Goal: Find specific page/section: Find specific page/section

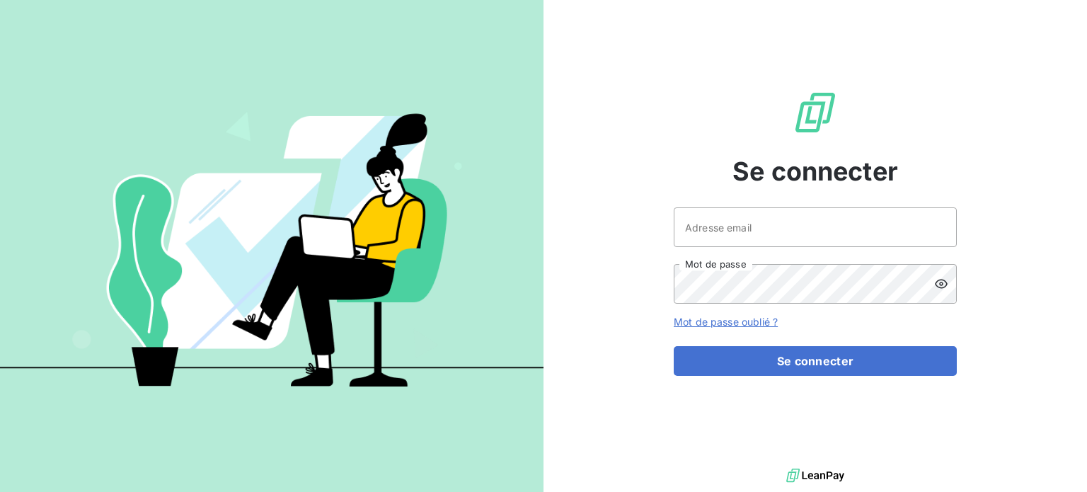
click at [0, 491] on div at bounding box center [0, 492] width 0 height 0
type input "[EMAIL_ADDRESS][DOMAIN_NAME]"
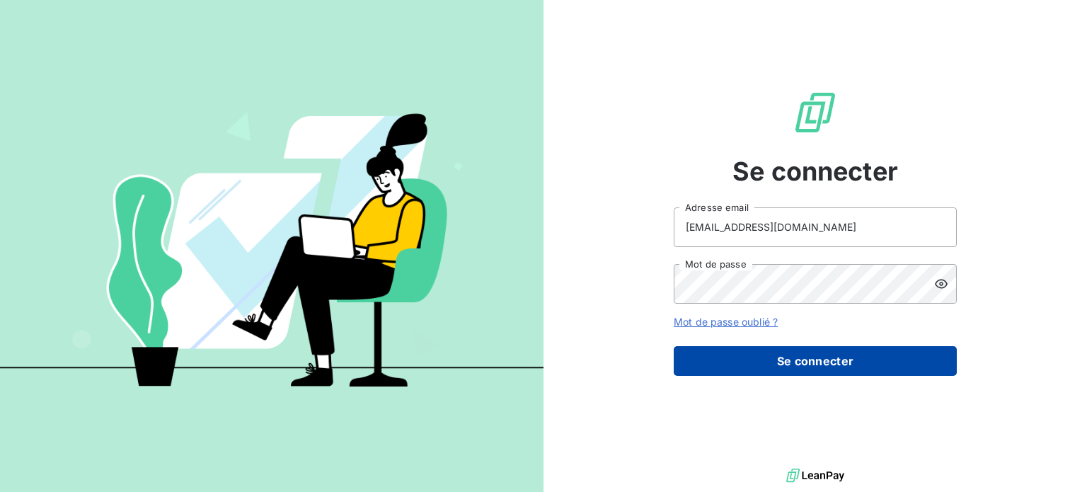
click at [891, 357] on button "Se connecter" at bounding box center [815, 361] width 283 height 30
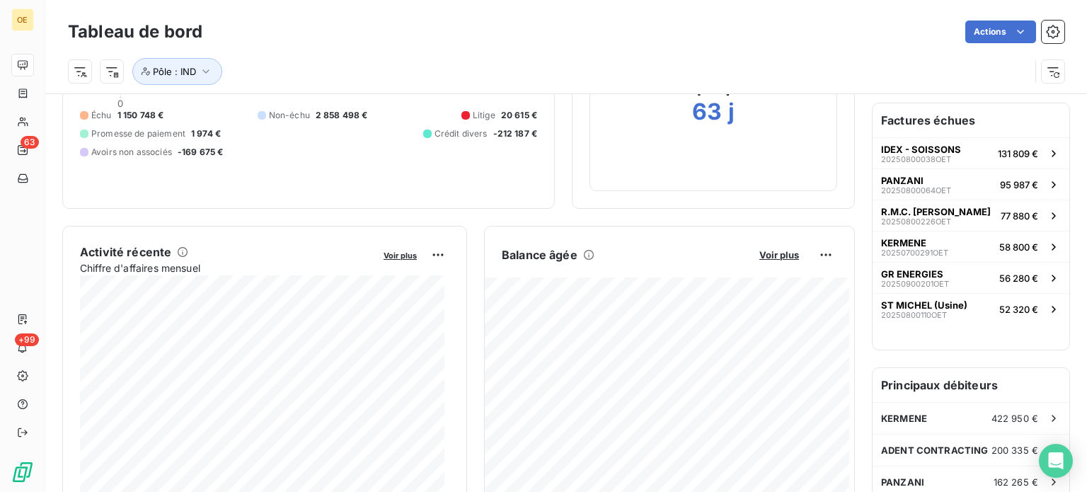
scroll to position [212, 0]
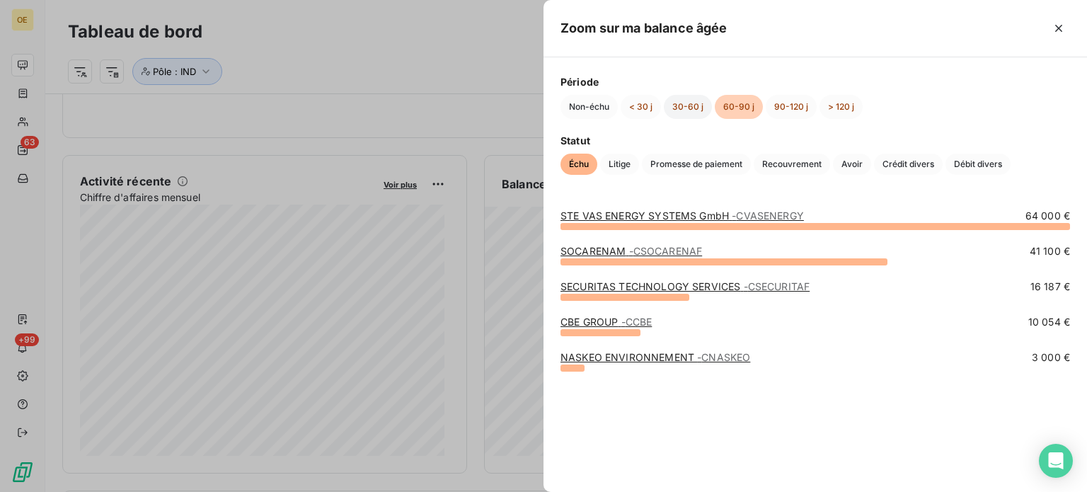
click at [689, 108] on button "30-60 j" at bounding box center [688, 107] width 48 height 24
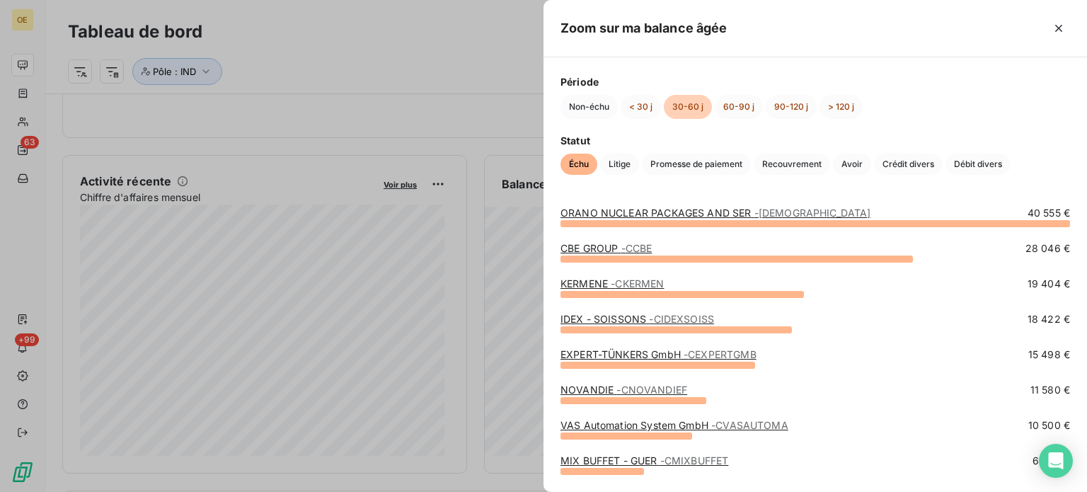
scroll to position [0, 0]
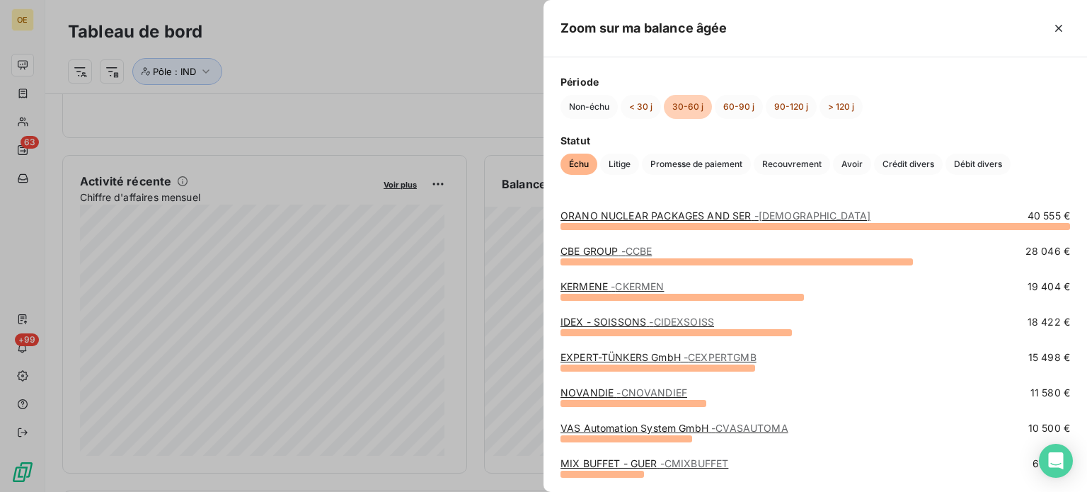
click at [601, 215] on link "ORANO NUCLEAR PACKAGES AND SER - [DEMOGRAPHIC_DATA]" at bounding box center [715, 215] width 311 height 12
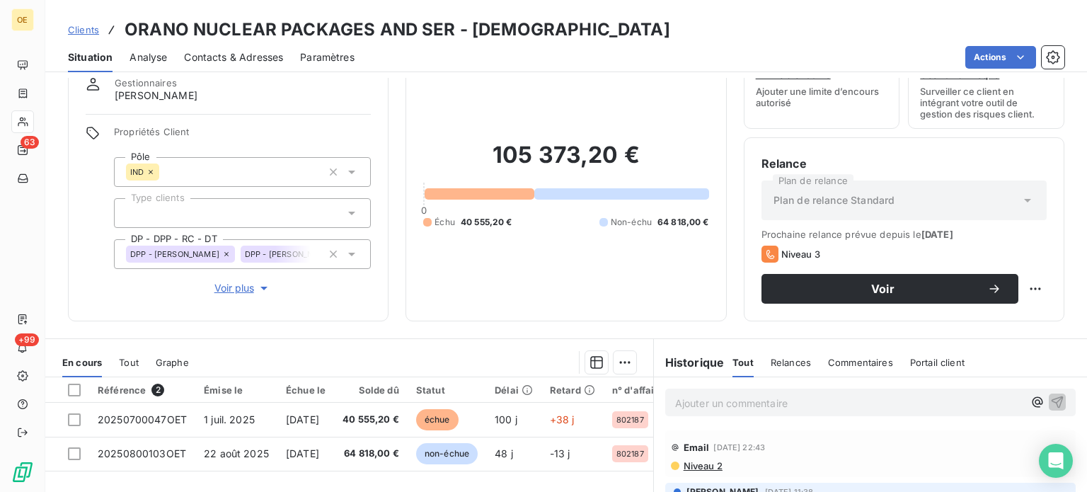
scroll to position [141, 0]
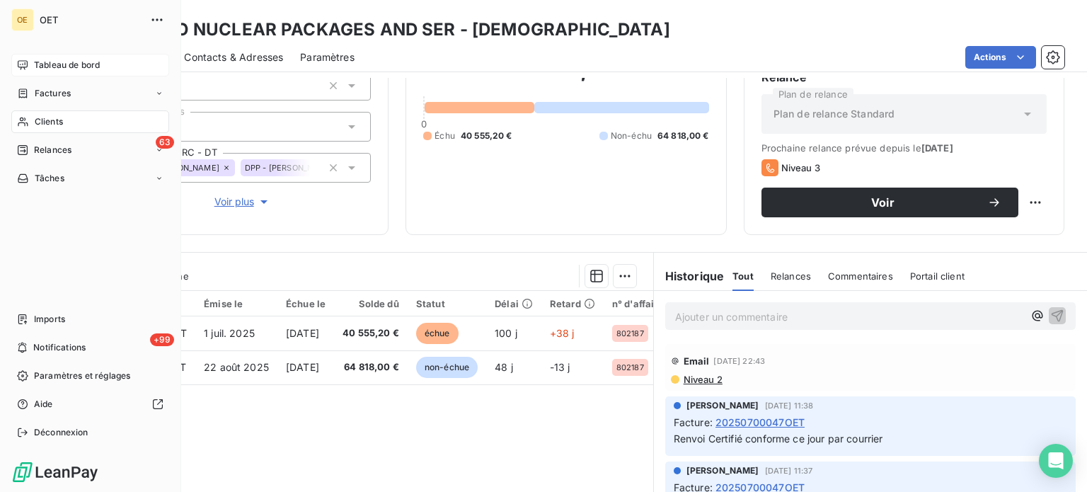
click at [51, 67] on span "Tableau de bord" at bounding box center [67, 65] width 66 height 13
